Goal: Information Seeking & Learning: Check status

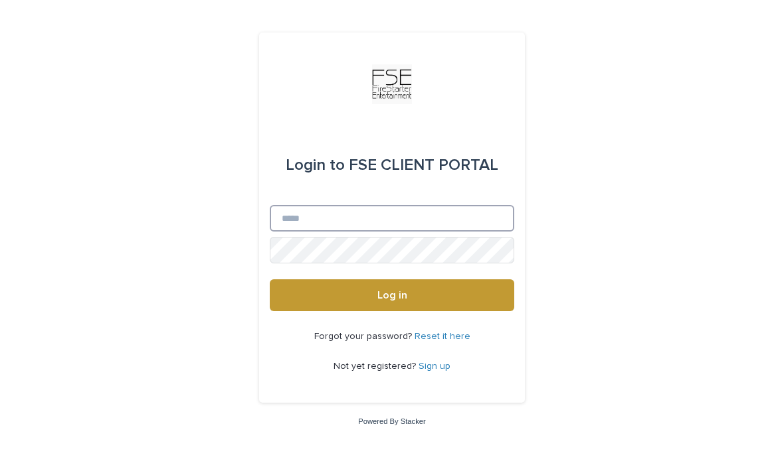
click at [398, 232] on input "Email" at bounding box center [392, 218] width 244 height 27
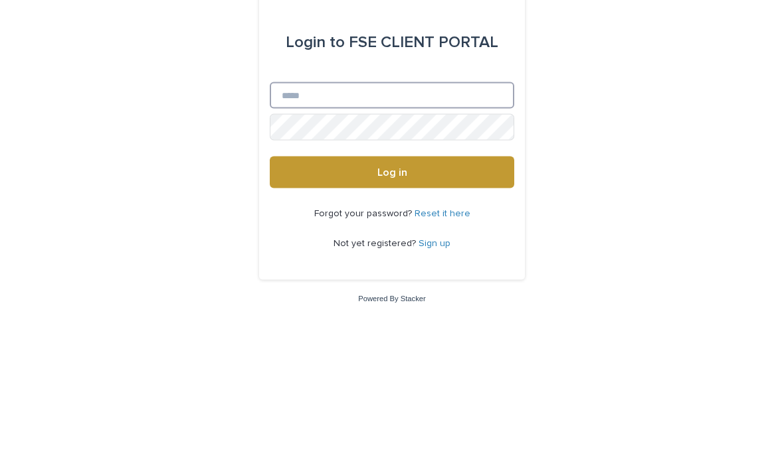
type input "**********"
click at [392, 280] on button "Log in" at bounding box center [392, 296] width 244 height 32
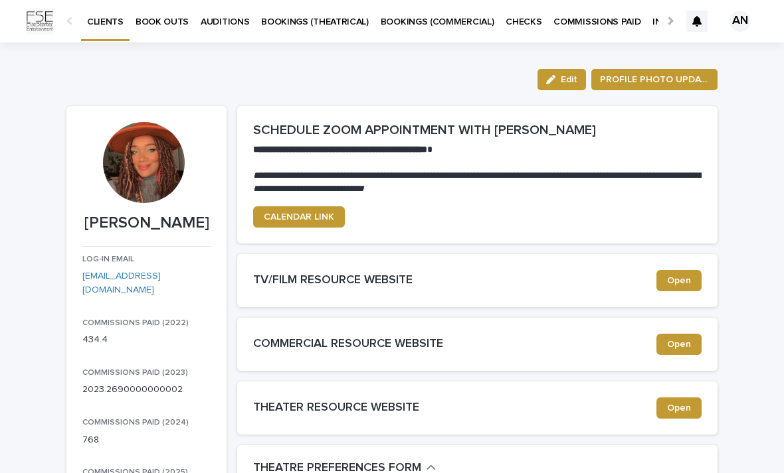
click at [407, 26] on p "BOOKINGS (COMMERCIAL)" at bounding box center [438, 14] width 114 height 28
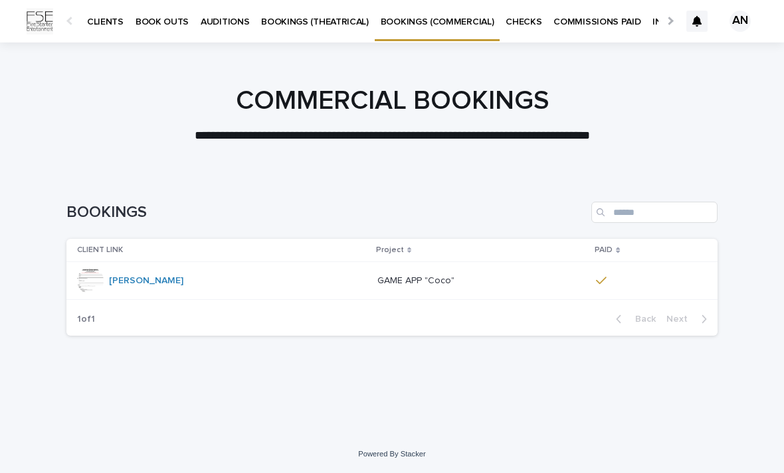
click at [321, 30] on link "BOOKINGS (THEATRICAL)" at bounding box center [315, 20] width 120 height 41
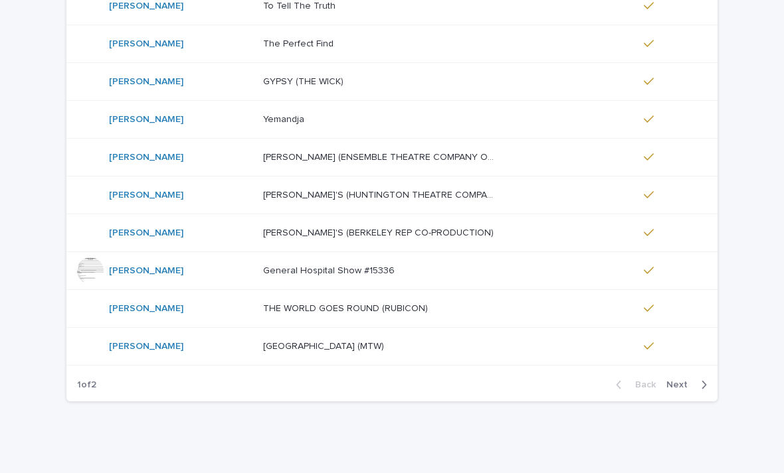
scroll to position [275, 0]
click at [683, 381] on span "Next" at bounding box center [680, 385] width 29 height 9
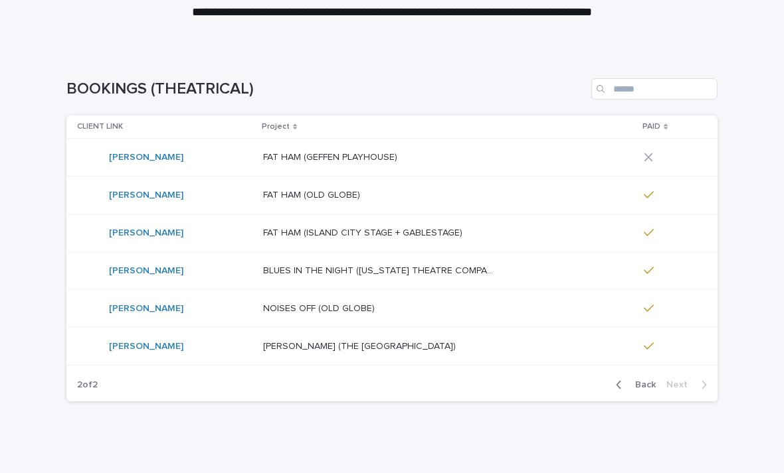
click at [290, 351] on p "ANASTASIA (THE CAPE PLAYHOUSE)" at bounding box center [360, 346] width 195 height 14
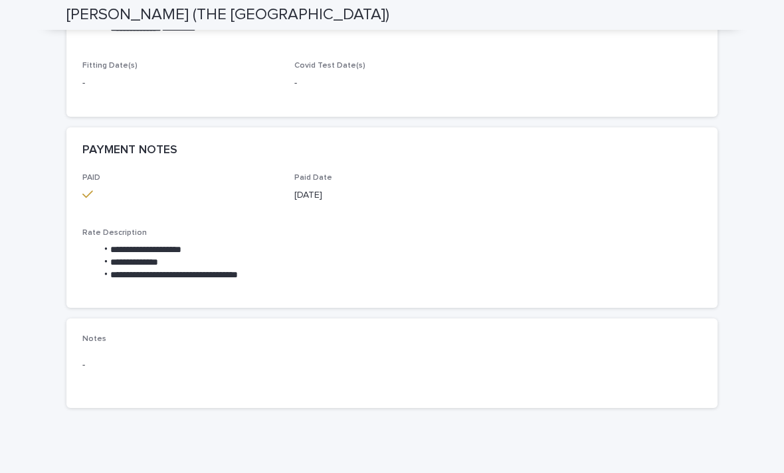
scroll to position [521, 0]
